Goal: Navigation & Orientation: Find specific page/section

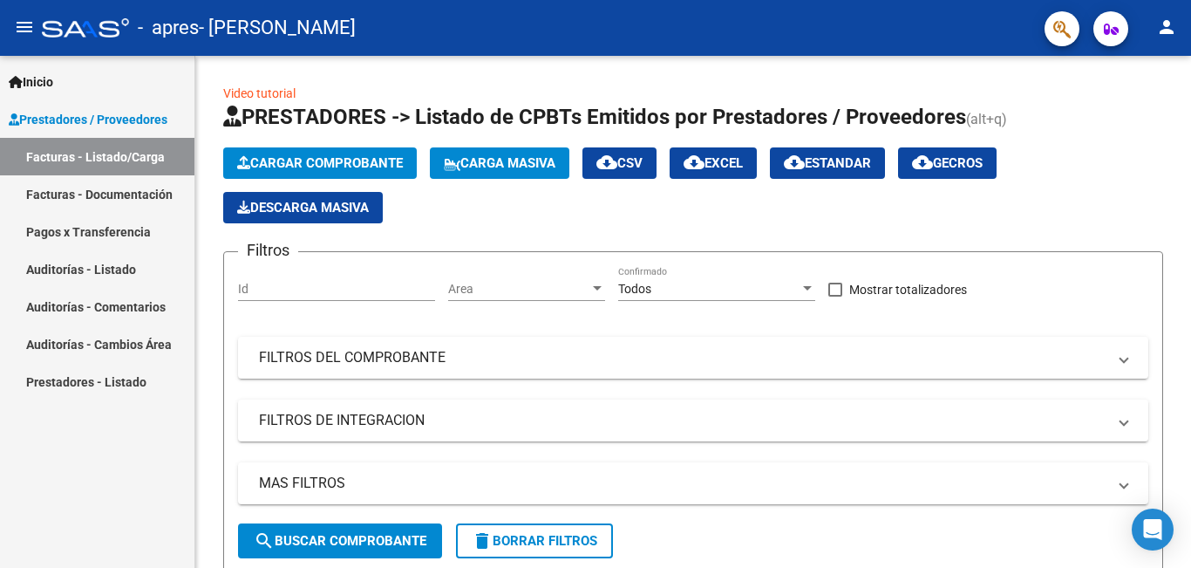
click at [79, 196] on link "Facturas - Documentación" at bounding box center [97, 193] width 194 height 37
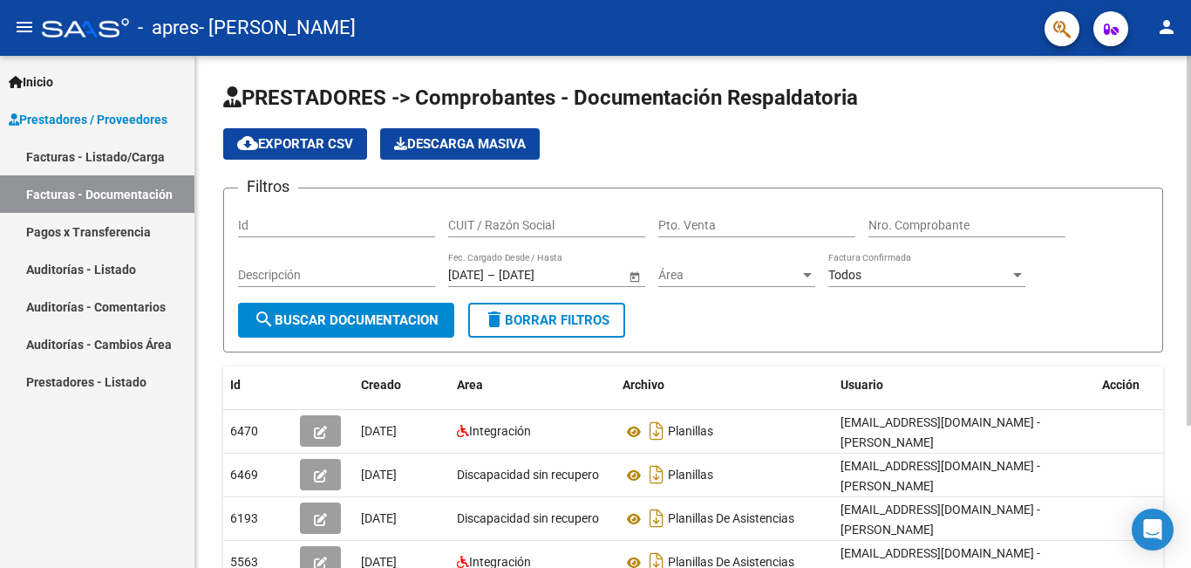
click at [1184, 509] on div "PRESTADORES -> Comprobantes - Documentación Respaldatoria cloud_download Export…" at bounding box center [693, 416] width 996 height 721
click at [1188, 508] on div at bounding box center [1189, 312] width 4 height 512
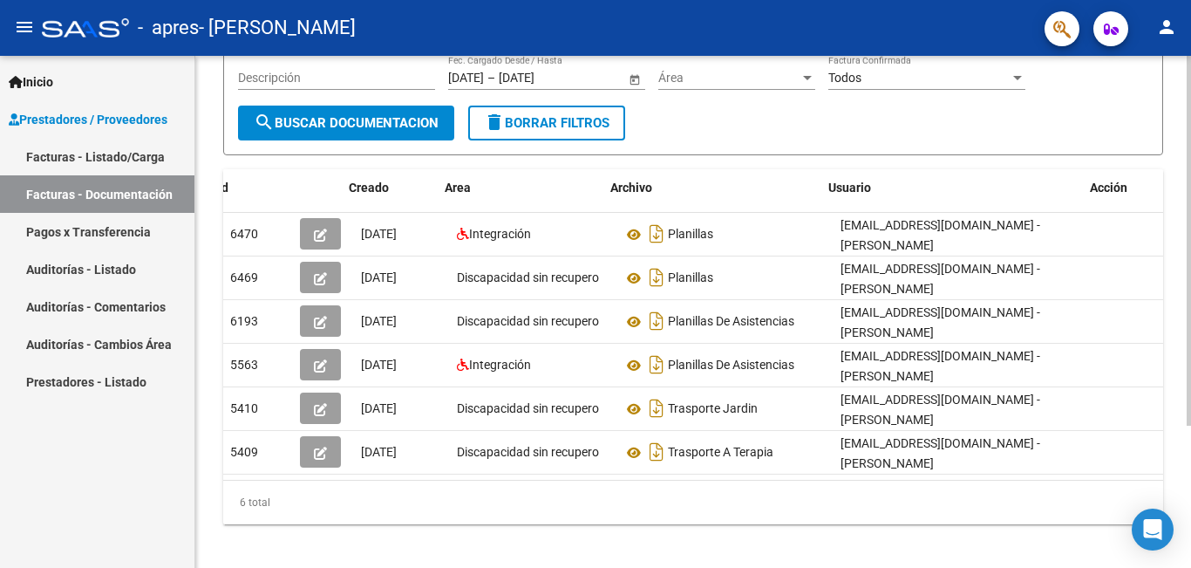
scroll to position [0, 19]
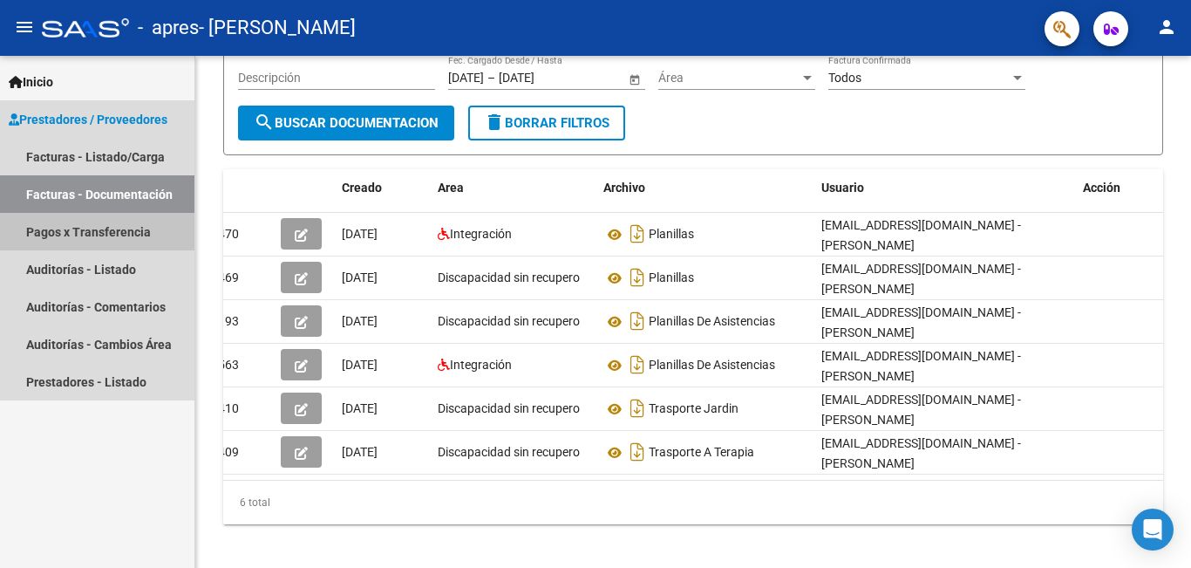
click at [98, 228] on link "Pagos x Transferencia" at bounding box center [97, 231] width 194 height 37
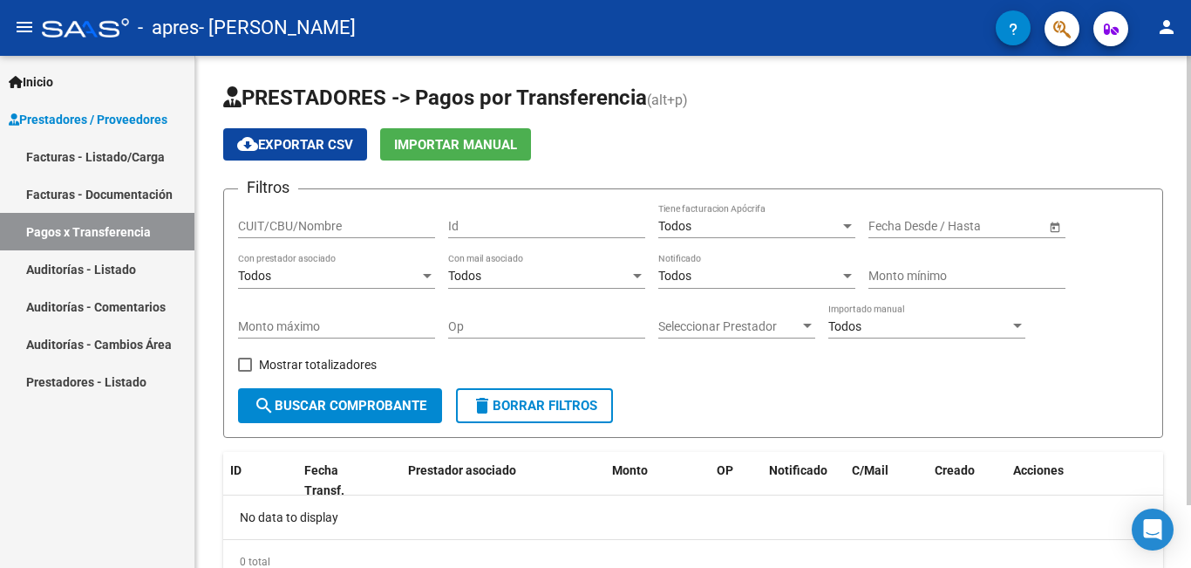
scroll to position [72, 0]
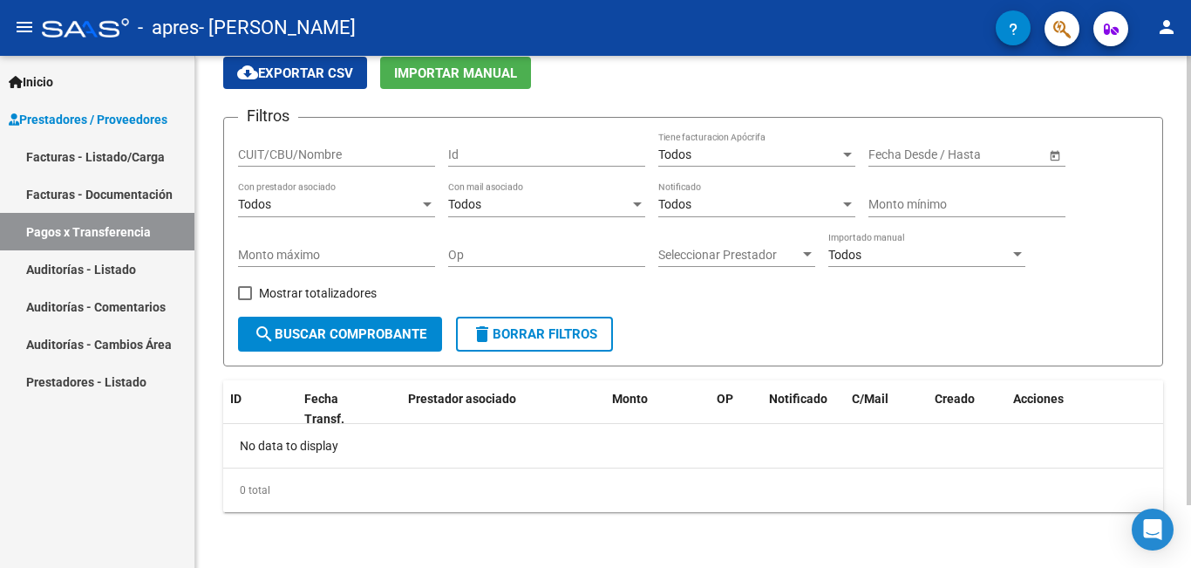
click at [1187, 551] on div at bounding box center [1189, 312] width 4 height 512
click at [125, 154] on link "Facturas - Listado/Carga" at bounding box center [97, 156] width 194 height 37
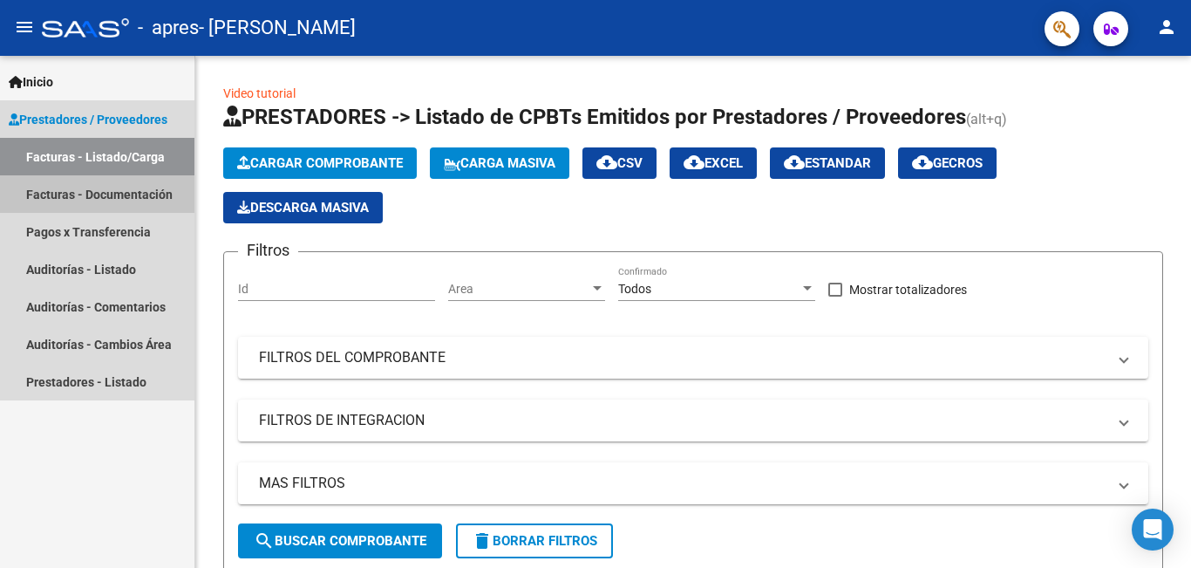
click at [111, 187] on link "Facturas - Documentación" at bounding box center [97, 193] width 194 height 37
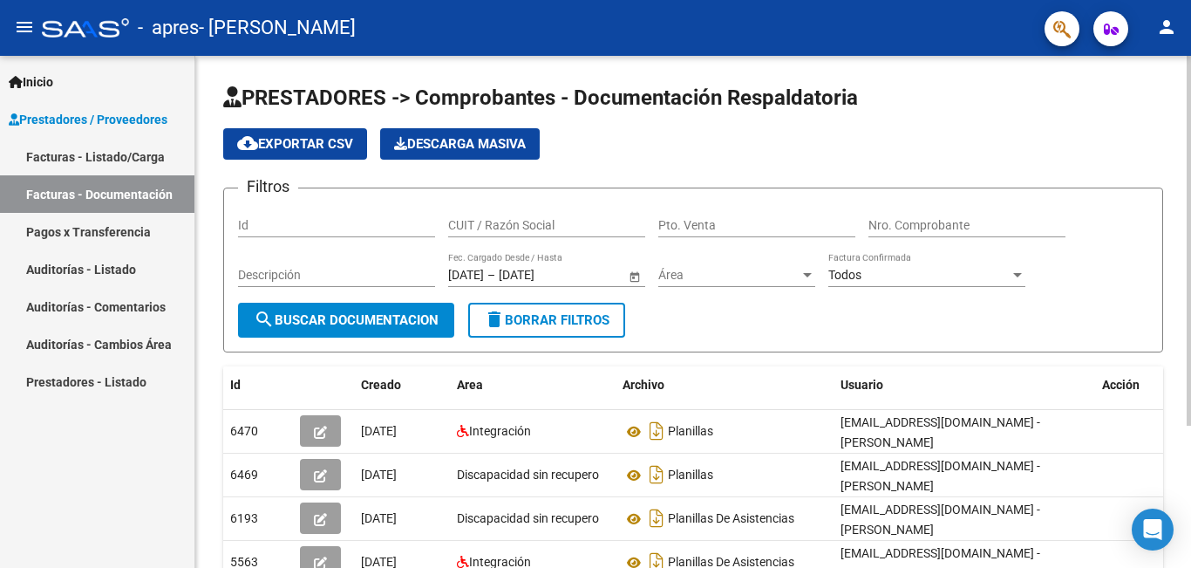
scroll to position [197, 0]
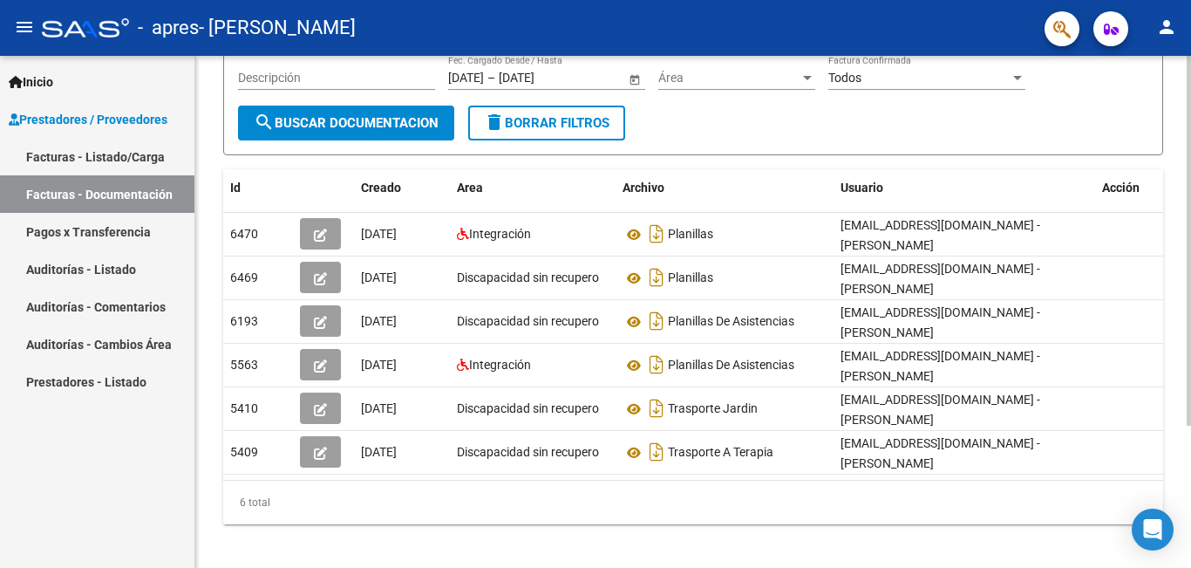
click at [1189, 529] on div at bounding box center [1189, 312] width 4 height 512
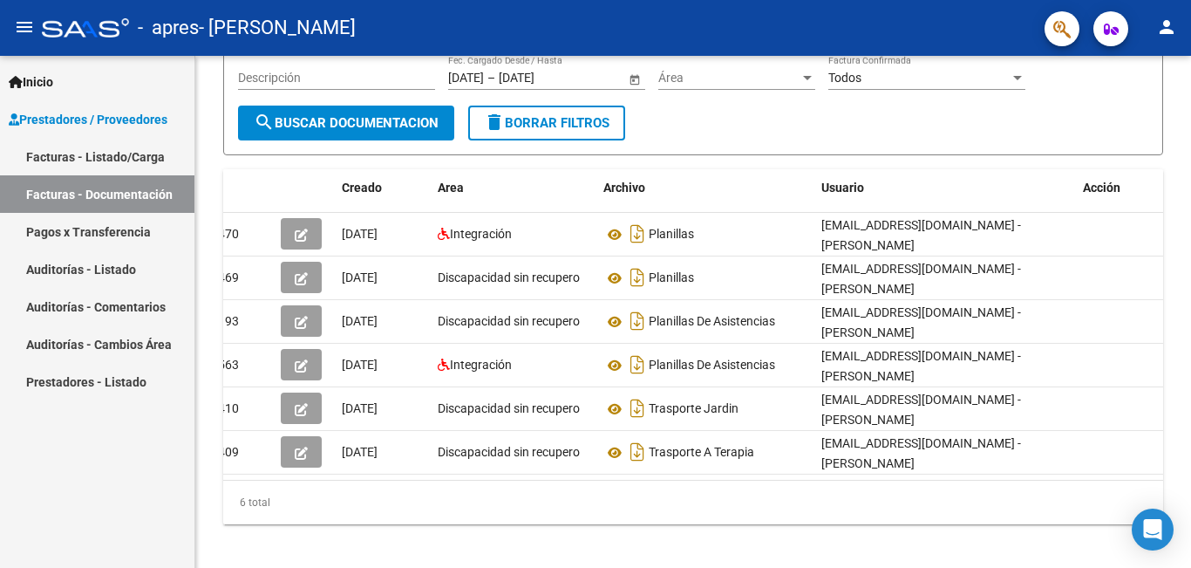
click at [131, 149] on link "Facturas - Listado/Carga" at bounding box center [97, 156] width 194 height 37
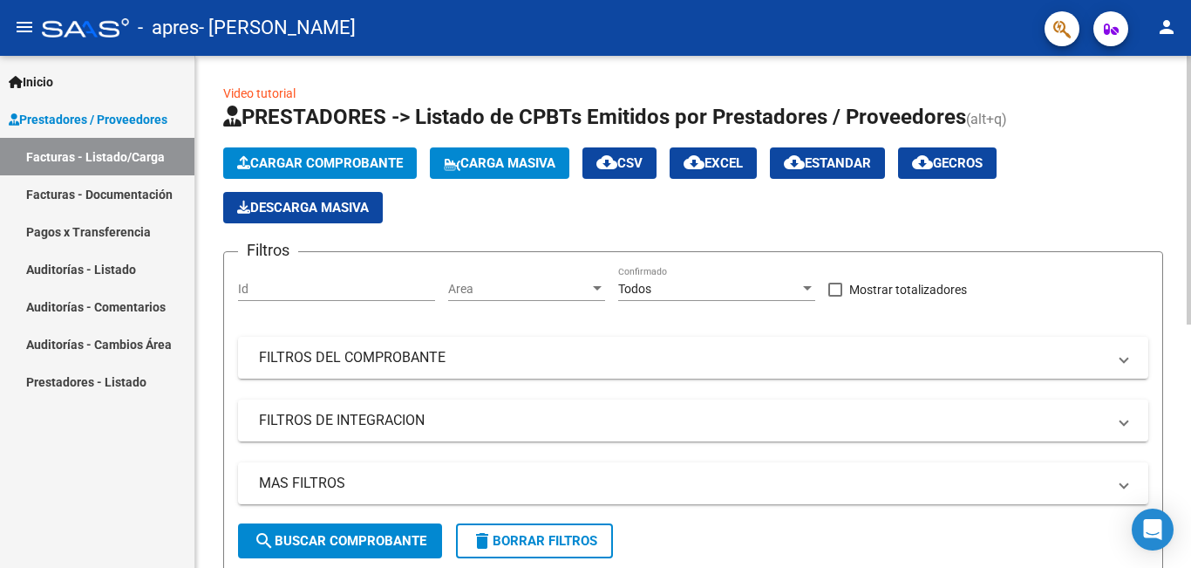
scroll to position [464, 0]
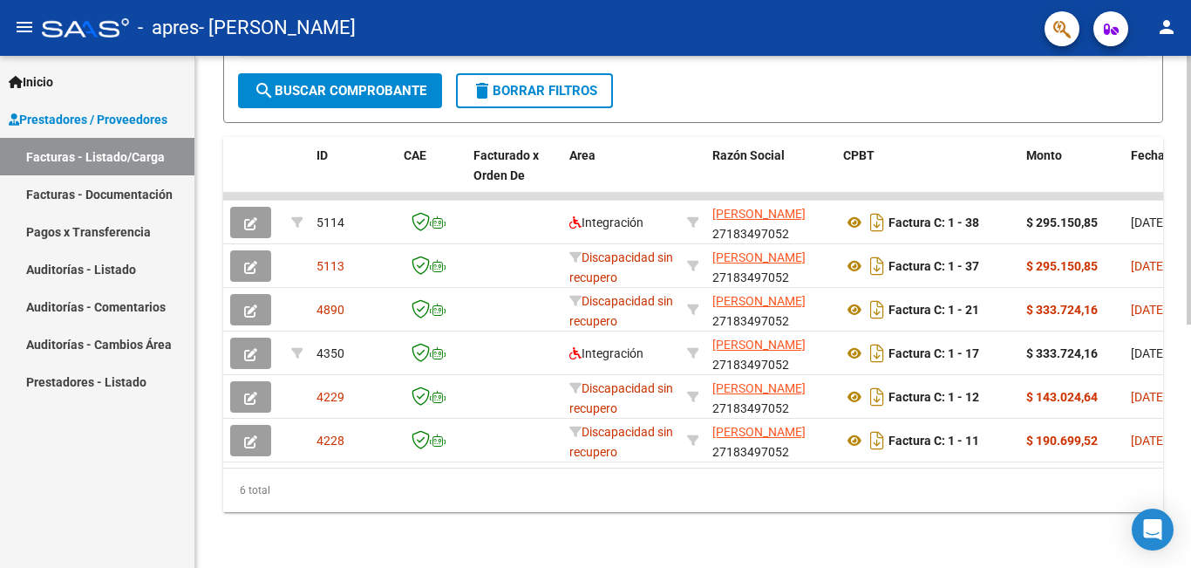
click at [1189, 548] on div at bounding box center [1189, 312] width 4 height 512
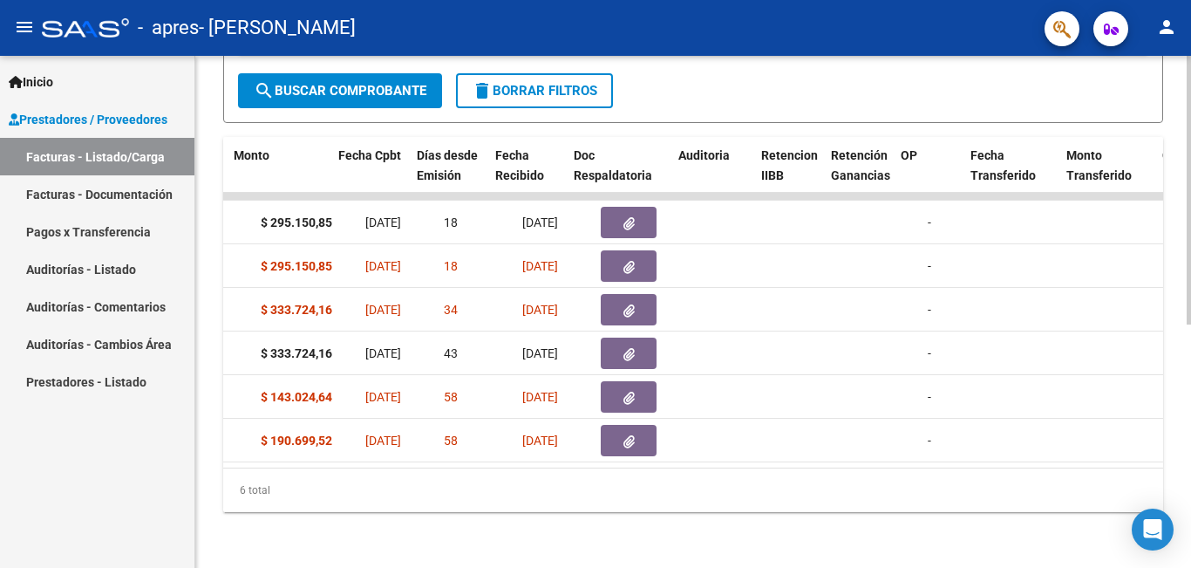
scroll to position [0, 801]
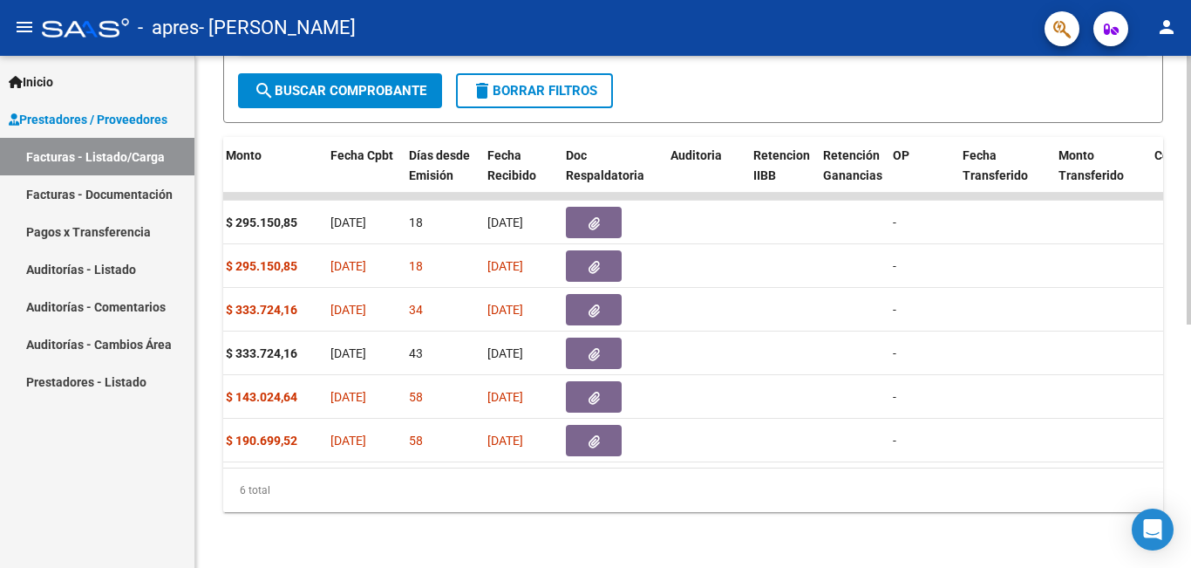
click at [1167, 204] on div "Video tutorial PRESTADORES -> Listado de CPBTs Emitidos por Prestadores / Prove…" at bounding box center [693, 87] width 996 height 962
click at [1177, 206] on div "Video tutorial PRESTADORES -> Listado de CPBTs Emitidos por Prestadores / Prove…" at bounding box center [693, 87] width 996 height 962
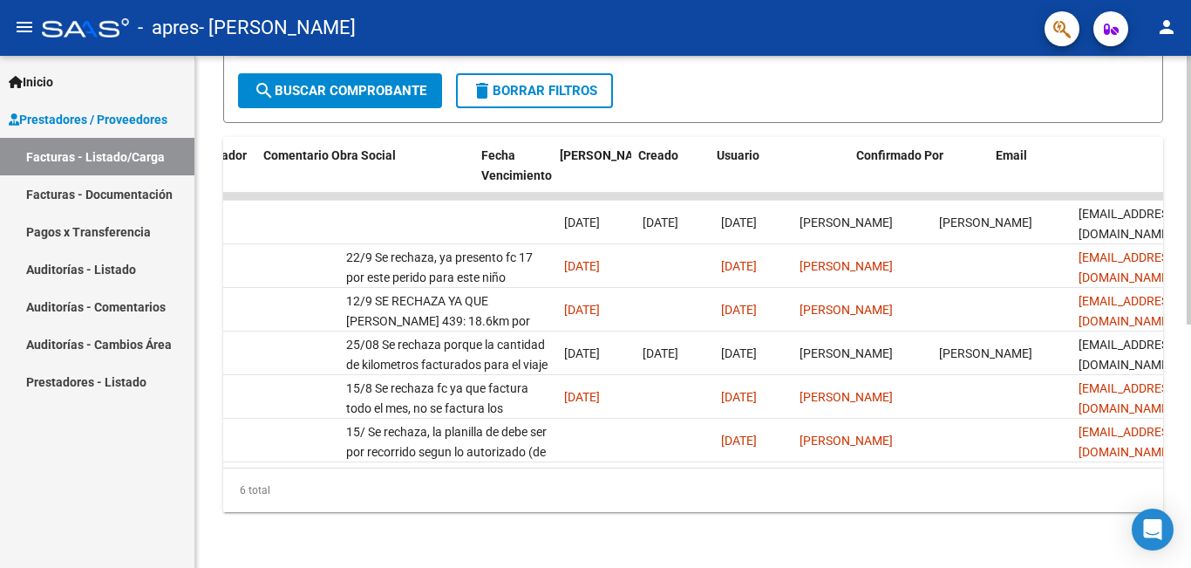
scroll to position [0, 2736]
